Goal: Navigation & Orientation: Find specific page/section

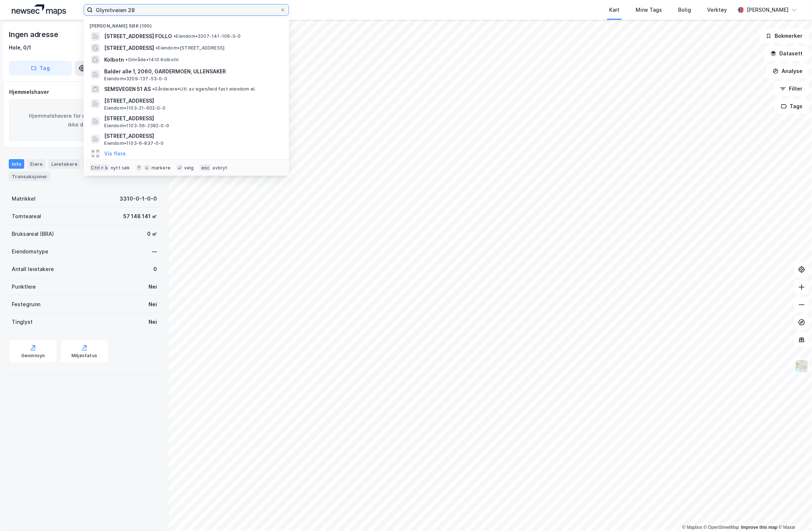
drag, startPoint x: 171, startPoint y: 8, endPoint x: 42, endPoint y: 7, distance: 128.8
click at [42, 7] on div "Glynitveien 28 Nylige søk (100) Glynitveien 28, 1400, SKI, [GEOGRAPHIC_DATA] • …" at bounding box center [406, 10] width 812 height 20
click at [142, 35] on span "[STREET_ADDRESS] FOLLO" at bounding box center [138, 36] width 68 height 9
